Goal: Task Accomplishment & Management: Manage account settings

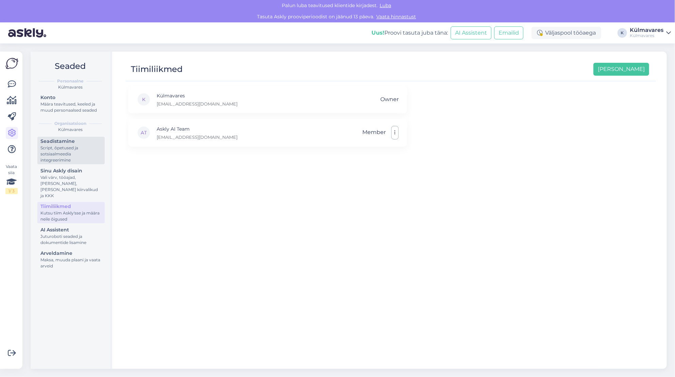
click at [65, 147] on div "Script, õpetused ja sotsiaalmeedia integreerimine" at bounding box center [70, 154] width 61 height 18
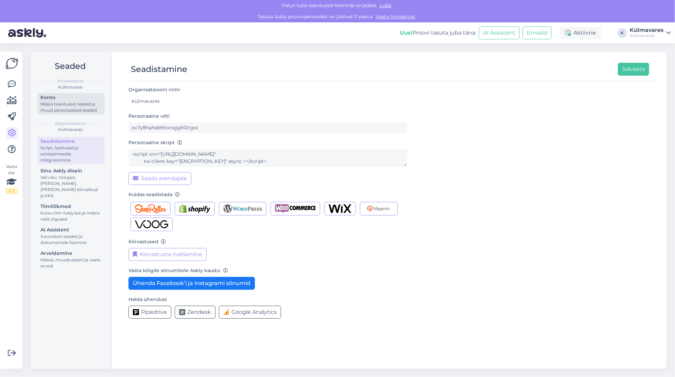
click at [68, 100] on div "Konto" at bounding box center [70, 97] width 61 height 7
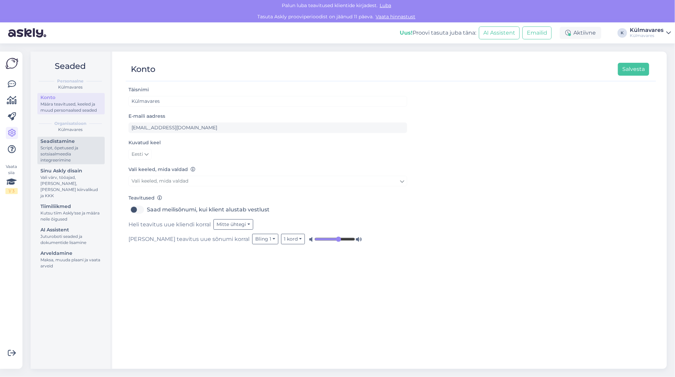
click at [65, 149] on div "Script, õpetused ja sotsiaalmeedia integreerimine" at bounding box center [70, 154] width 61 height 18
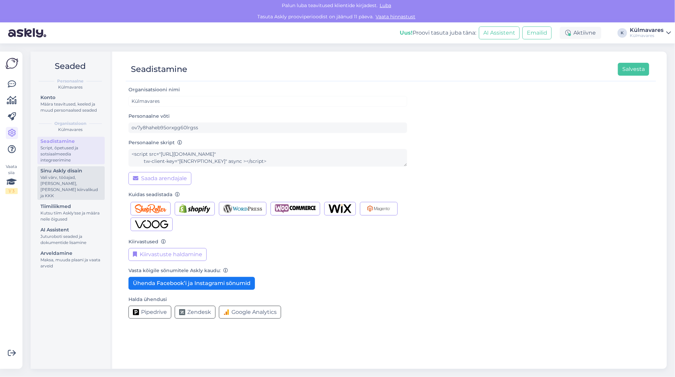
click at [37, 137] on link "Seadistamine Script, õpetused ja sotsiaalmeedia integreerimine" at bounding box center [70, 151] width 67 height 28
click at [70, 177] on div "Vali värv, tööajad, [PERSON_NAME], [PERSON_NAME] kiirvalikud ja KKK" at bounding box center [70, 187] width 61 height 24
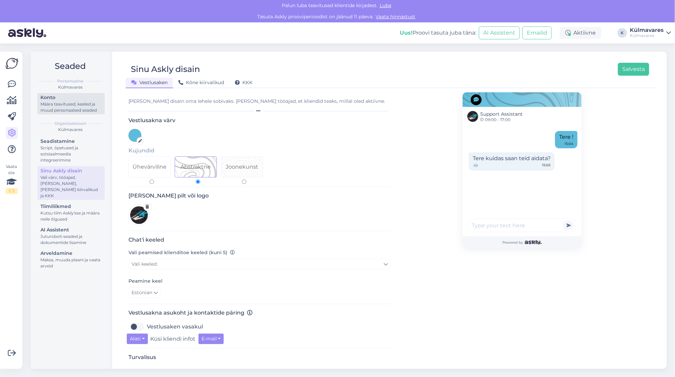
click at [52, 102] on div "Määra teavitused, keeled ja muud personaalsed seaded" at bounding box center [70, 107] width 61 height 12
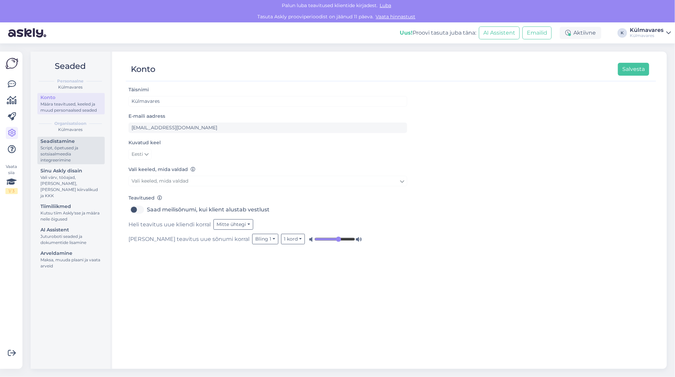
click at [54, 150] on div "Script, õpetused ja sotsiaalmeedia integreerimine" at bounding box center [70, 154] width 61 height 18
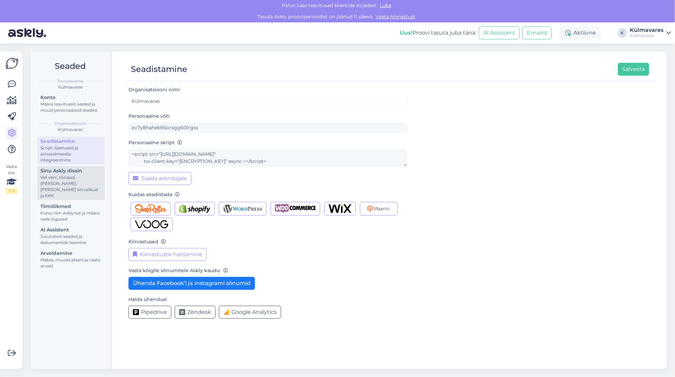
click at [73, 179] on div "Vali värv, tööajad, [PERSON_NAME], [PERSON_NAME] kiirvalikud ja KKK" at bounding box center [70, 187] width 61 height 24
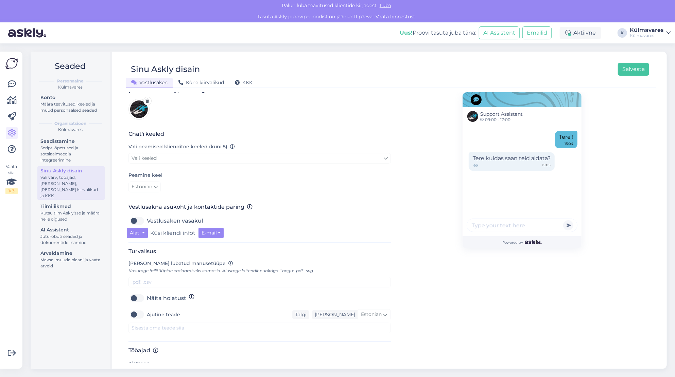
scroll to position [106, 0]
click at [144, 233] on button "Alati" at bounding box center [137, 233] width 21 height 11
click at [143, 247] on link "Mitte kunagi" at bounding box center [155, 247] width 57 height 11
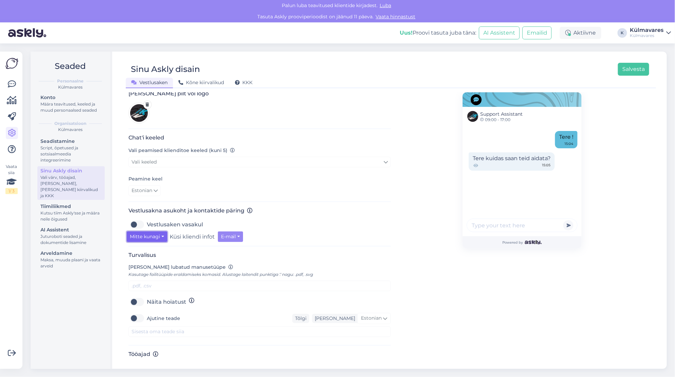
scroll to position [102, 0]
click at [158, 240] on button "Mitte kunagi" at bounding box center [147, 237] width 40 height 11
click at [335, 224] on div "Vestlusaken vasakul" at bounding box center [259, 225] width 262 height 11
click at [625, 71] on button "Salvesta" at bounding box center [633, 69] width 31 height 13
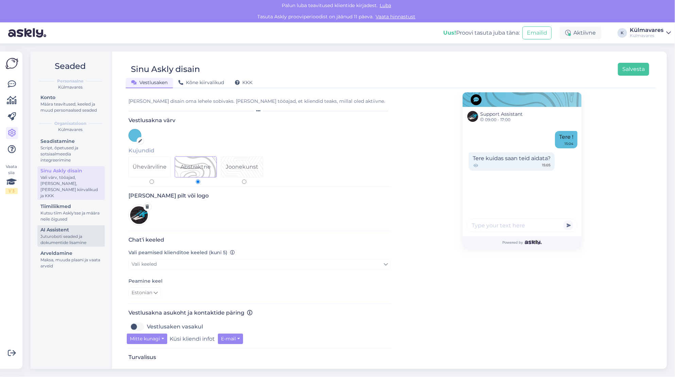
click at [55, 234] on div "Juturoboti seaded ja dokumentide lisamine" at bounding box center [70, 240] width 61 height 12
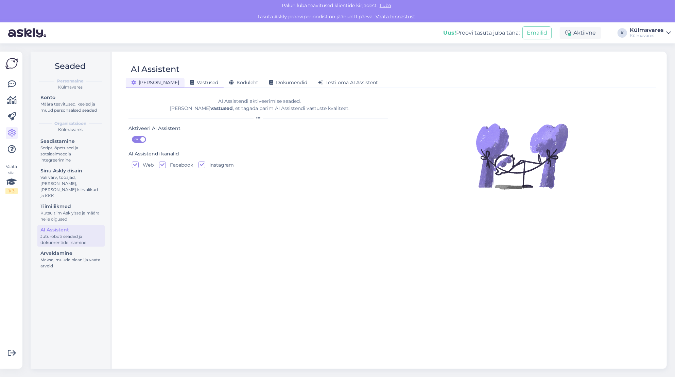
click at [190, 84] on span "Vastused" at bounding box center [204, 83] width 28 height 6
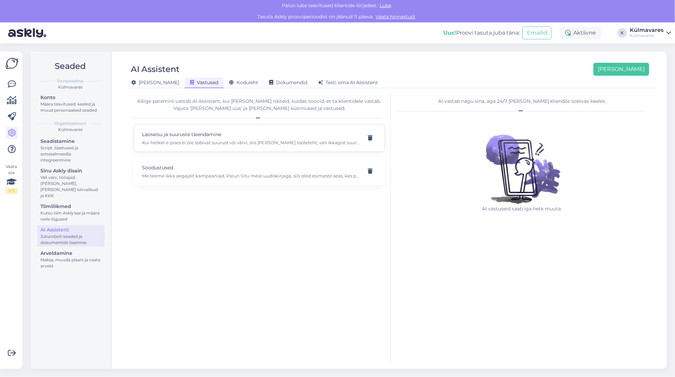
click at [178, 140] on p "Kui hetkel e-poes ei ole sobivat suurust või värvi, siis [PERSON_NAME] tooteleh…" at bounding box center [251, 143] width 218 height 6
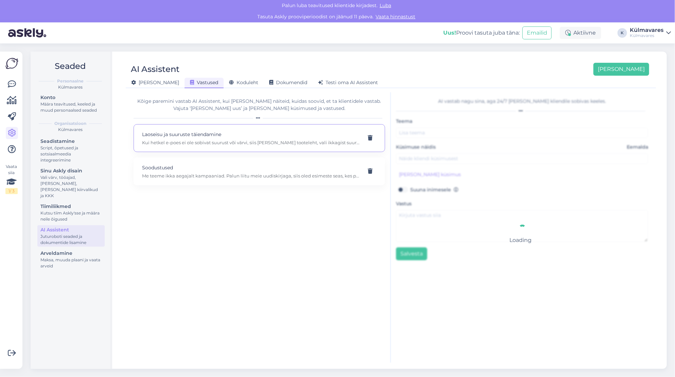
type input "Laoseisu ja suuruste täiendamine"
type input "Millal on see taas [GEOGRAPHIC_DATA]?"
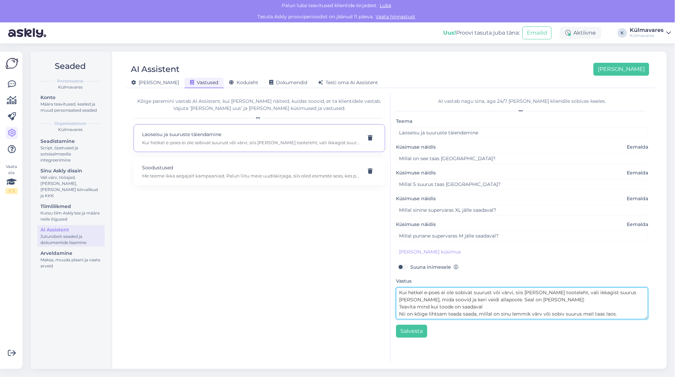
click at [454, 293] on textarea "Kui hetkel e-poes ei ole sobivat suurust või värvi, siis [PERSON_NAME] tooteleh…" at bounding box center [522, 304] width 252 height 32
click at [498, 292] on textarea "Kui hetkel e-poes sobivat suurust või värvi, siis [PERSON_NAME] tooteleht, vali…" at bounding box center [522, 304] width 252 height 32
click at [597, 292] on textarea "Kui hetkel e-poes sobivat suurust või värvi ei ole, siis [PERSON_NAME] tooteleh…" at bounding box center [522, 304] width 252 height 32
click at [634, 295] on textarea "Kui hetkel e-poes sobivat suurust või värvi ei ole, siis [PERSON_NAME] tooteleh…" at bounding box center [522, 304] width 252 height 32
click at [431, 299] on textarea "Kui hetkel e-poes sobivat suurust või värvi ei ole, siis [PERSON_NAME] tooteleh…" at bounding box center [522, 304] width 252 height 32
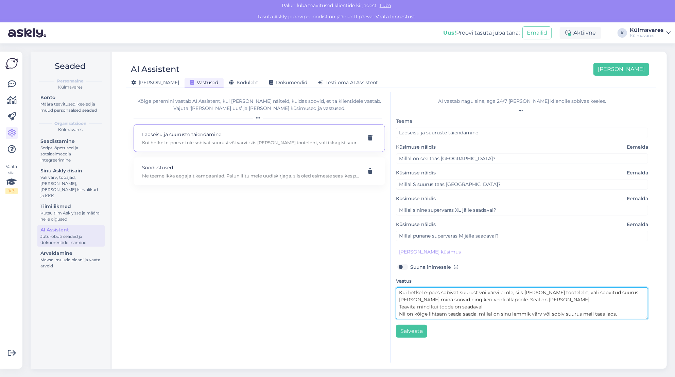
click at [634, 291] on textarea "Kui hetkel e-poes sobivat suurust või värvi ei ole, siis [PERSON_NAME] tooteleh…" at bounding box center [522, 304] width 252 height 32
click at [429, 299] on textarea "Kui hetkel e-poes sobivat suurust või värvi ei ole, siis [PERSON_NAME] tooteleh…" at bounding box center [522, 304] width 252 height 32
click at [461, 306] on textarea "Kui hetkel e-poes sobivat suurust või värvi ei ole, siis [PERSON_NAME] tooteleh…" at bounding box center [522, 304] width 252 height 32
click at [484, 305] on textarea "Kui hetkel e-poes sobivat suurust või värvi ei ole, siis [PERSON_NAME] tooteleh…" at bounding box center [522, 304] width 252 height 32
click at [457, 299] on textarea "Kui hetkel e-poes sobivat suurust või värvi ei ole, siis [PERSON_NAME] tooteleh…" at bounding box center [522, 304] width 252 height 32
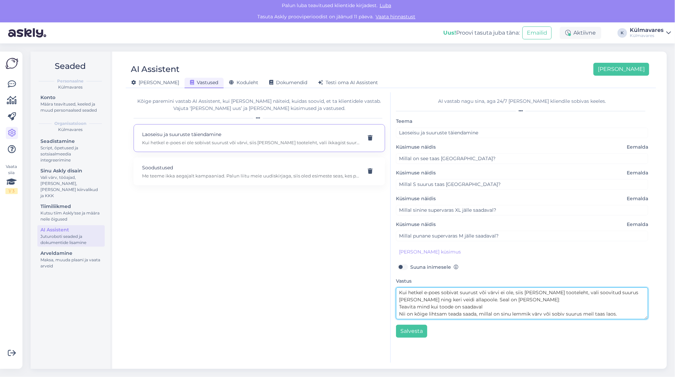
click at [398, 305] on textarea "Kui hetkel e-poes sobivat suurust või värvi ei ole, siis [PERSON_NAME] tooteleh…" at bounding box center [522, 304] width 252 height 32
click at [475, 300] on textarea "Kui hetkel e-poes sobivat suurust või värvi ei ole, siis [PERSON_NAME] tooteleh…" at bounding box center [522, 304] width 252 height 32
click at [540, 299] on textarea "Kui hetkel e-poes sobivat suurust või värvi ei ole, siis [PERSON_NAME] tooteleh…" at bounding box center [522, 304] width 252 height 32
click at [577, 299] on textarea "Kui hetkel e-poes sobivat suurust või värvi ei ole, siis [PERSON_NAME] tooteleh…" at bounding box center [522, 304] width 252 height 32
click at [615, 307] on textarea "Kui hetkel e-poes sobivat suurust või värvi ei ole, siis [PERSON_NAME] tooteleh…" at bounding box center [522, 304] width 252 height 32
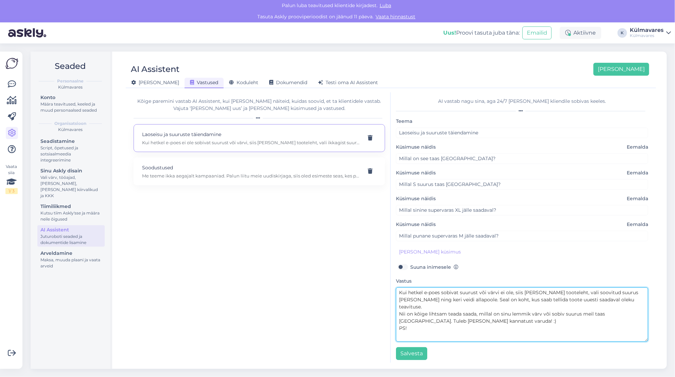
drag, startPoint x: 647, startPoint y: 318, endPoint x: 645, endPoint y: 340, distance: 22.5
click at [645, 340] on div "AI vastab nagu sina, aga 24/7 [PERSON_NAME] kliendile sobivas keeles. Teema Lao…" at bounding box center [522, 227] width 262 height 271
type textarea "Kui hetkel e-poes sobivat suurust või värvi ei ole, siis [PERSON_NAME] tooteleh…"
